Goal: Task Accomplishment & Management: Use online tool/utility

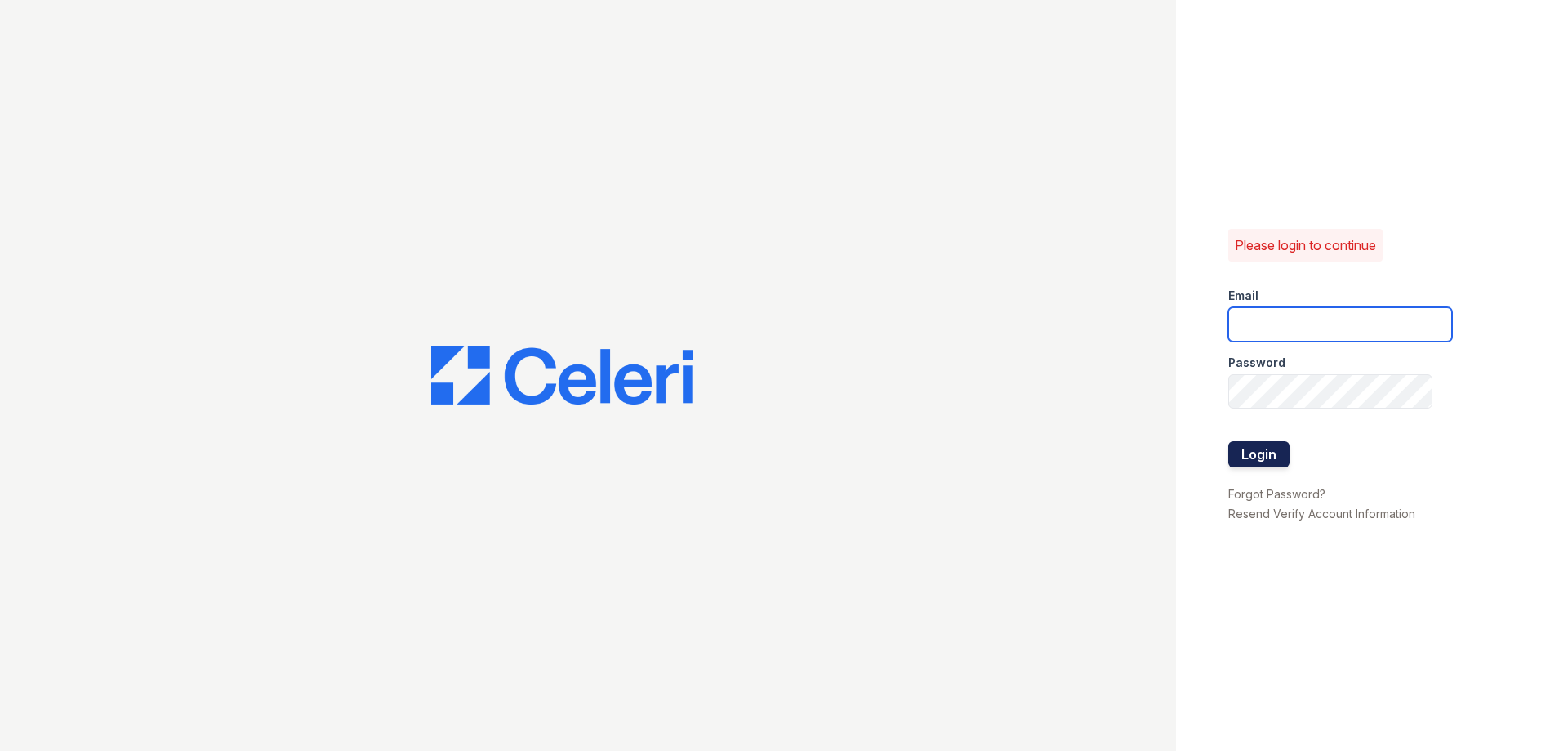
type input "greentree.pm@cafmanagement.com"
click at [1260, 459] on button "Login" at bounding box center [1259, 454] width 61 height 26
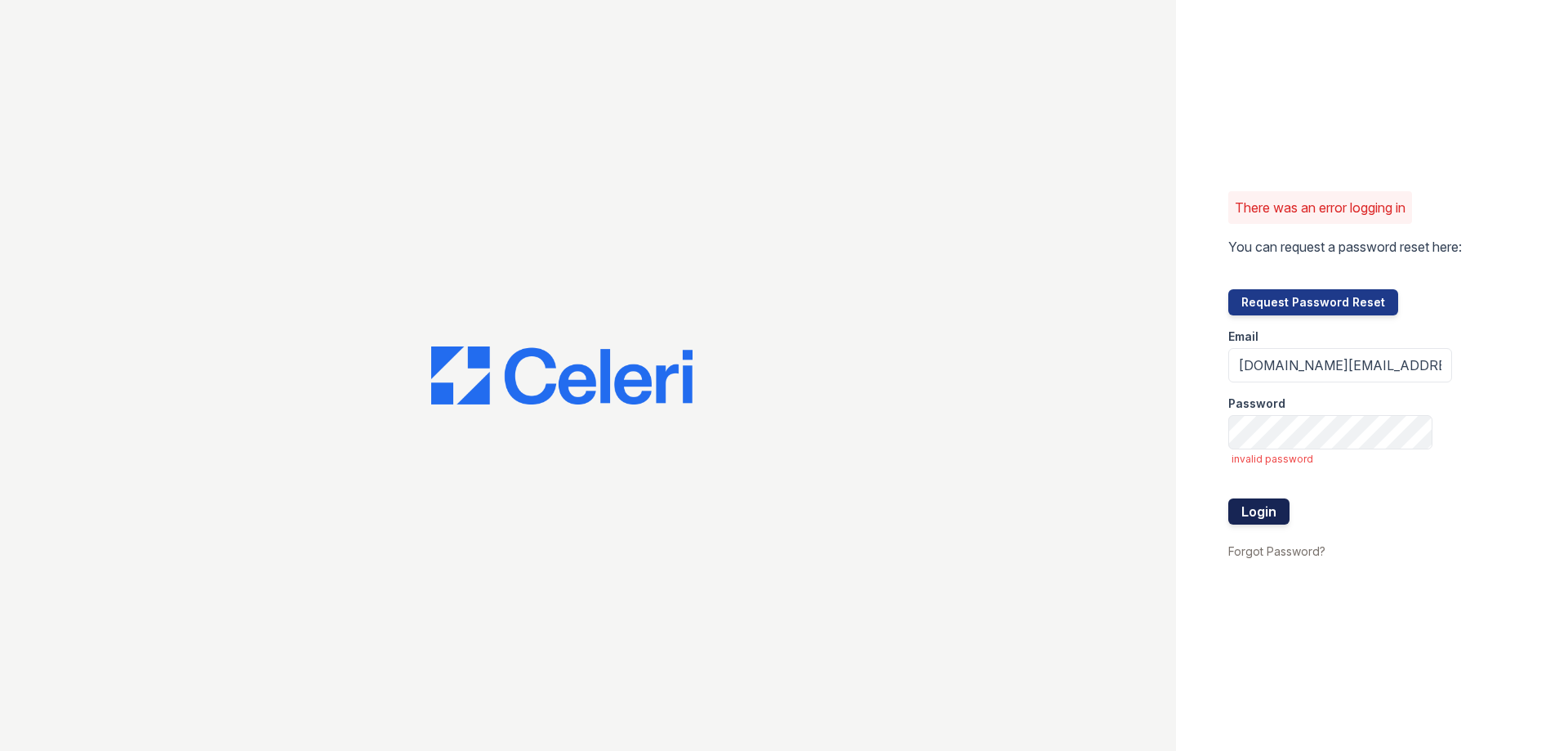
click at [1257, 515] on button "Login" at bounding box center [1259, 511] width 61 height 26
click at [1228, 498] on button "Login" at bounding box center [1259, 511] width 61 height 26
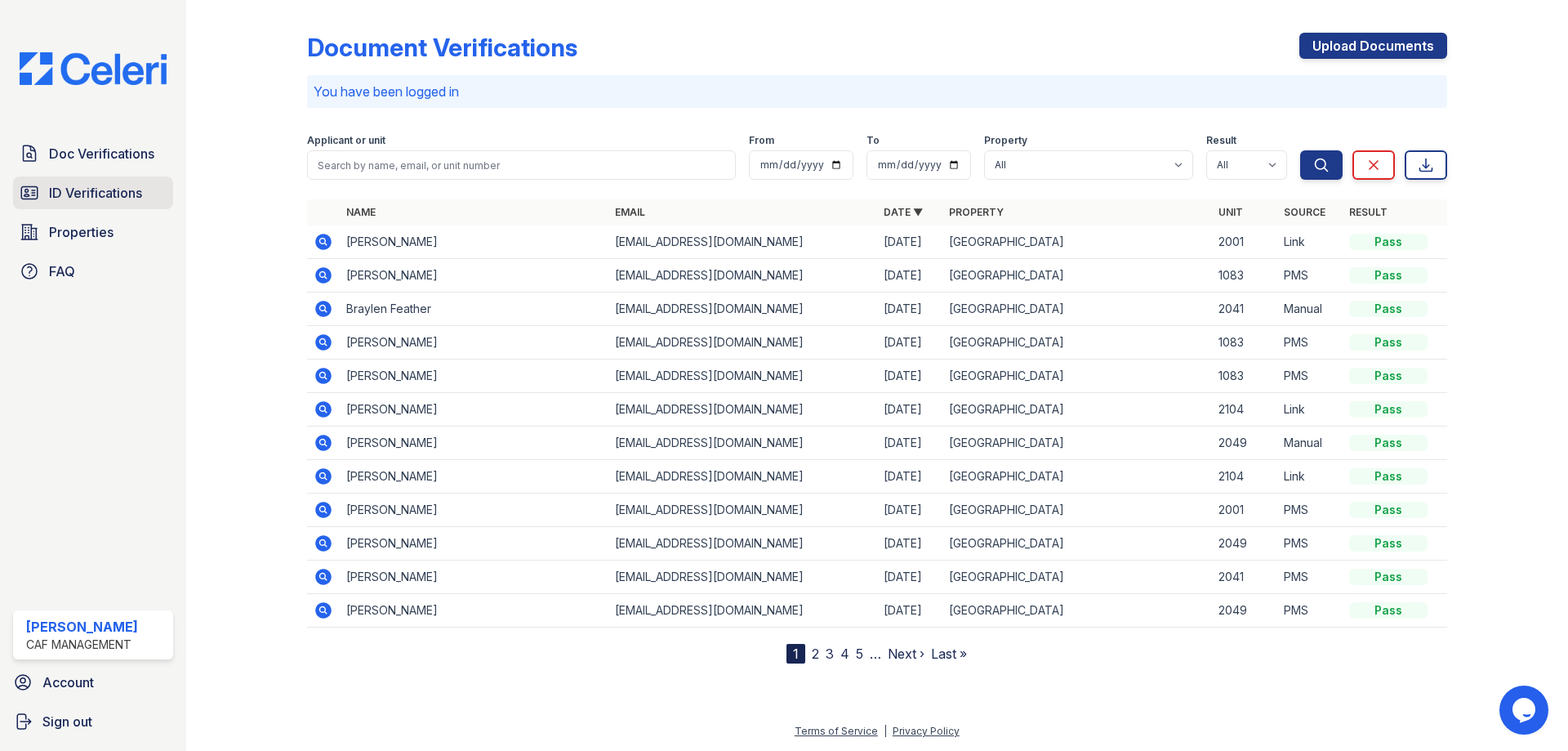
click at [103, 208] on link "ID Verifications" at bounding box center [92, 192] width 160 height 33
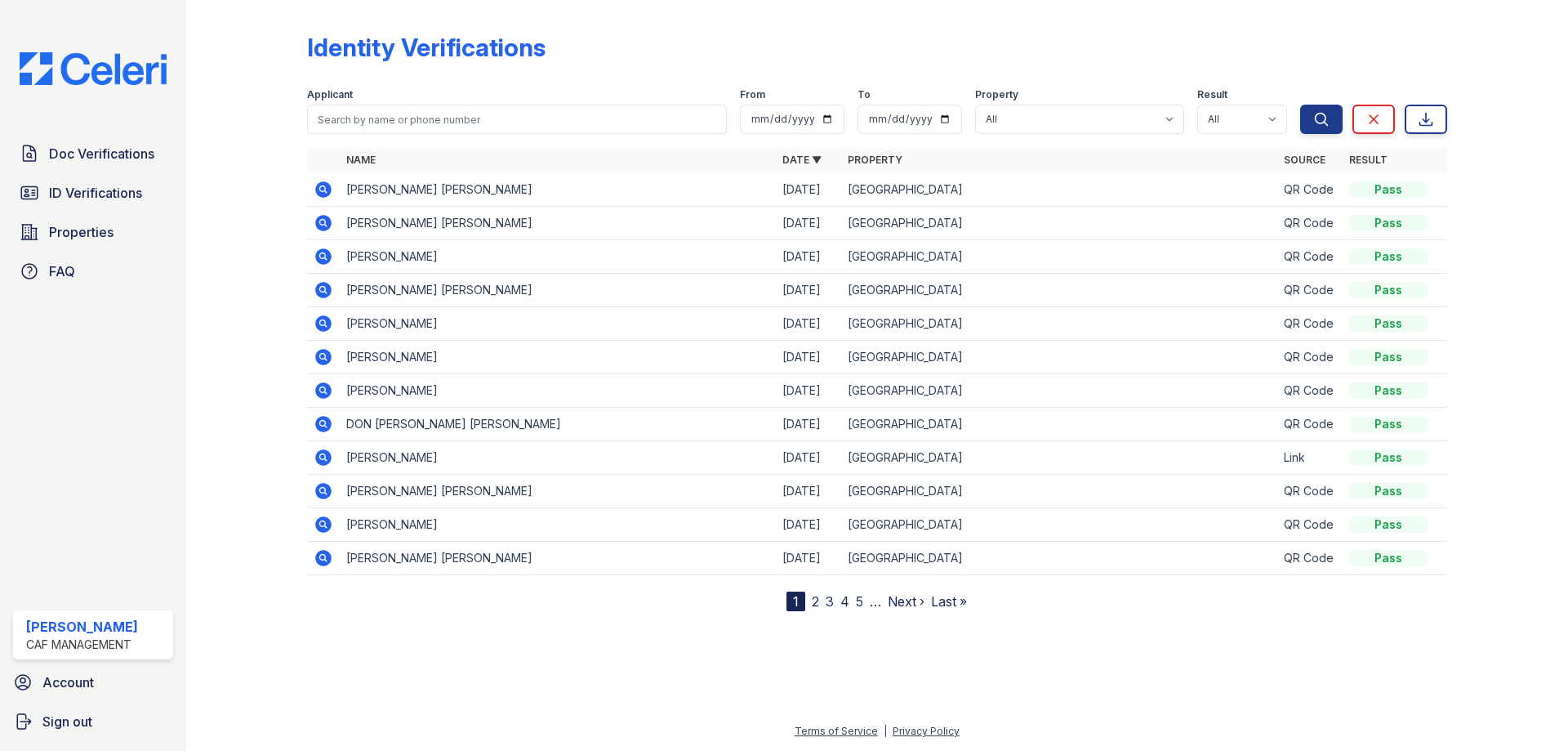
click at [321, 185] on icon at bounding box center [323, 189] width 16 height 16
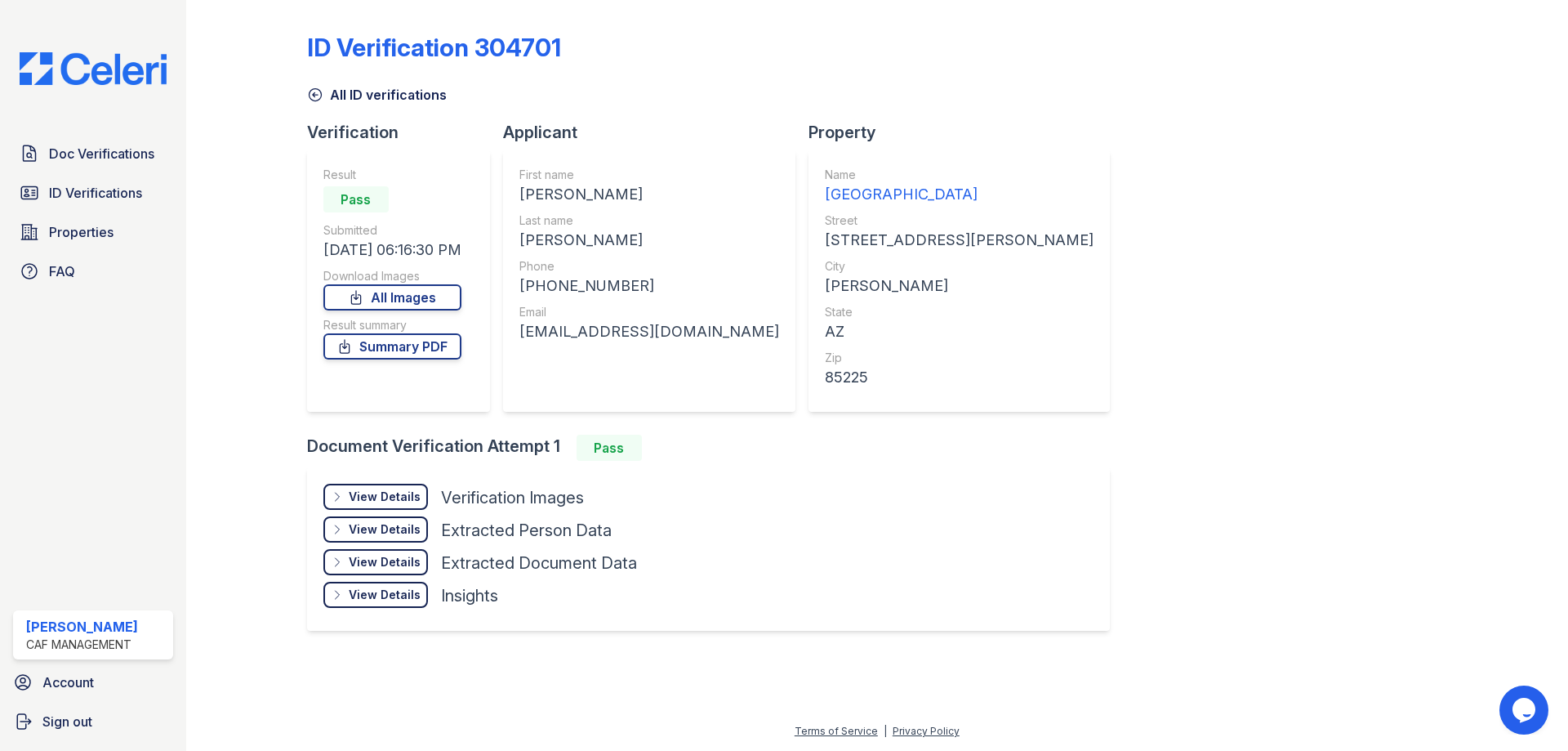
click at [542, 194] on div "[PERSON_NAME]" at bounding box center [650, 193] width 260 height 23
click at [542, 192] on div "[PERSON_NAME]" at bounding box center [650, 193] width 260 height 23
copy div "JACK"
click at [562, 284] on div "[PHONE_NUMBER]" at bounding box center [650, 286] width 260 height 23
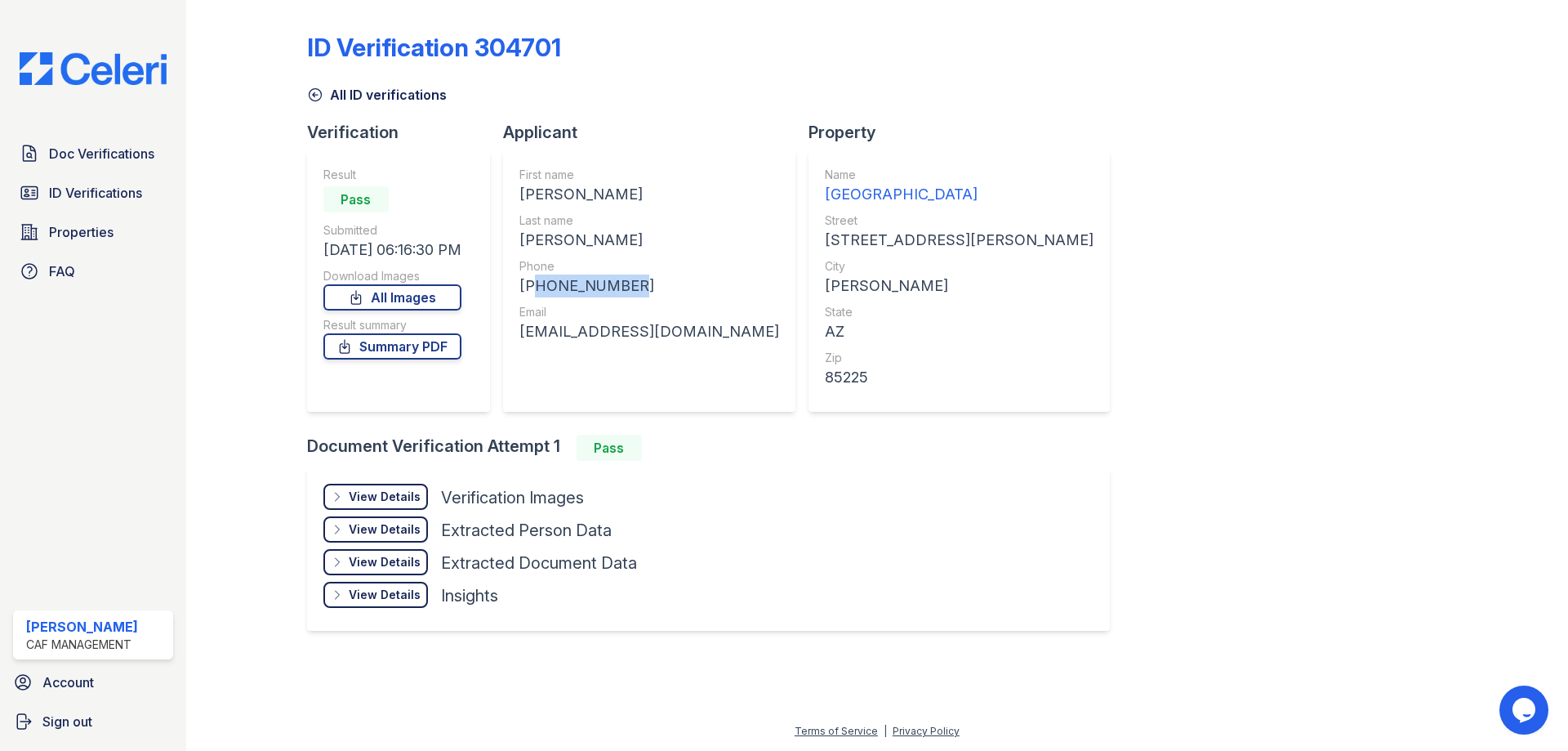
copy div "16239867574"
click at [559, 242] on div "[PERSON_NAME]" at bounding box center [650, 240] width 260 height 23
copy div "[PERSON_NAME]"
click at [552, 339] on div "[EMAIL_ADDRESS][DOMAIN_NAME]" at bounding box center [650, 331] width 260 height 23
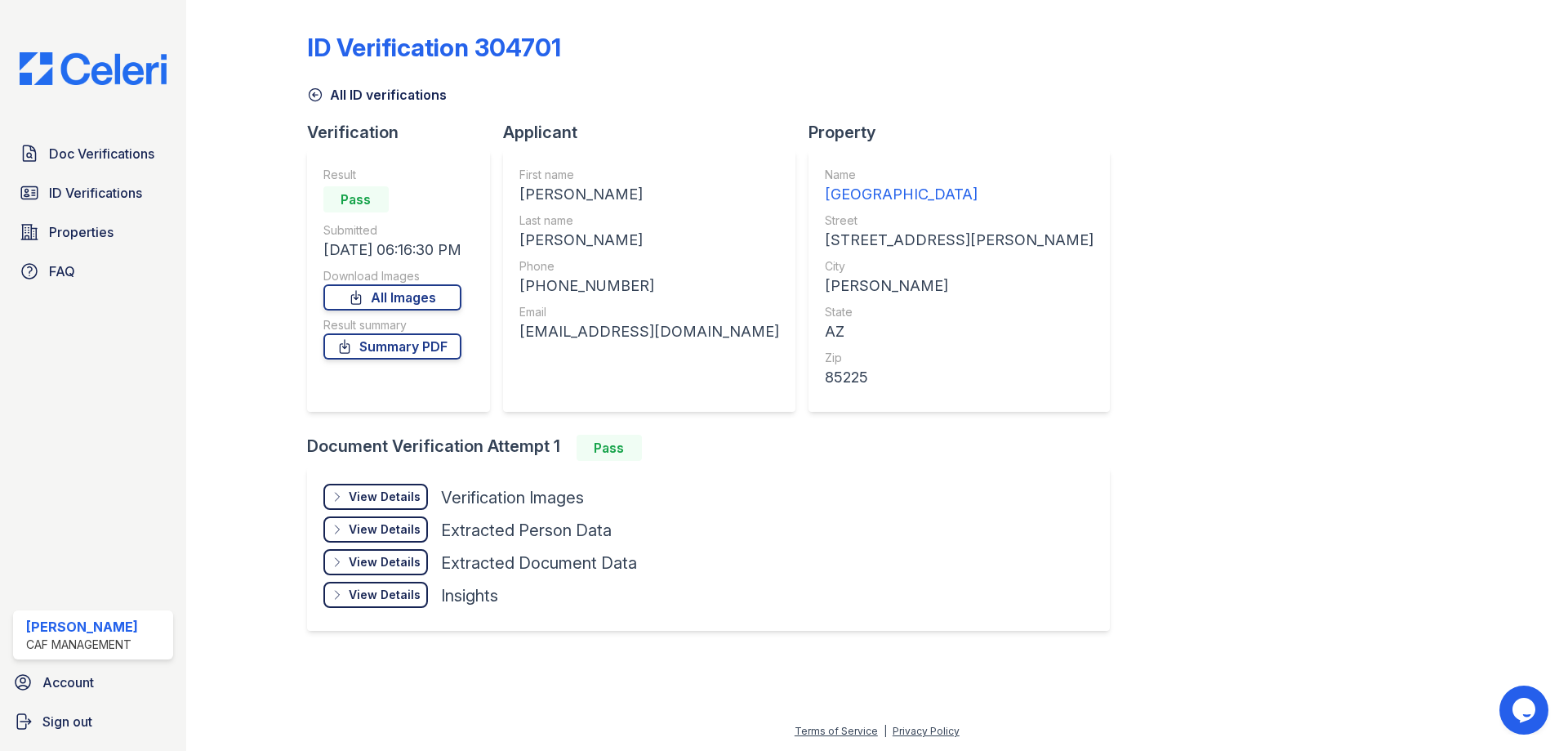
click at [560, 330] on div "[EMAIL_ADDRESS][DOMAIN_NAME]" at bounding box center [650, 331] width 260 height 23
copy div "[EMAIL_ADDRESS][DOMAIN_NAME]"
